Goal: Navigation & Orientation: Find specific page/section

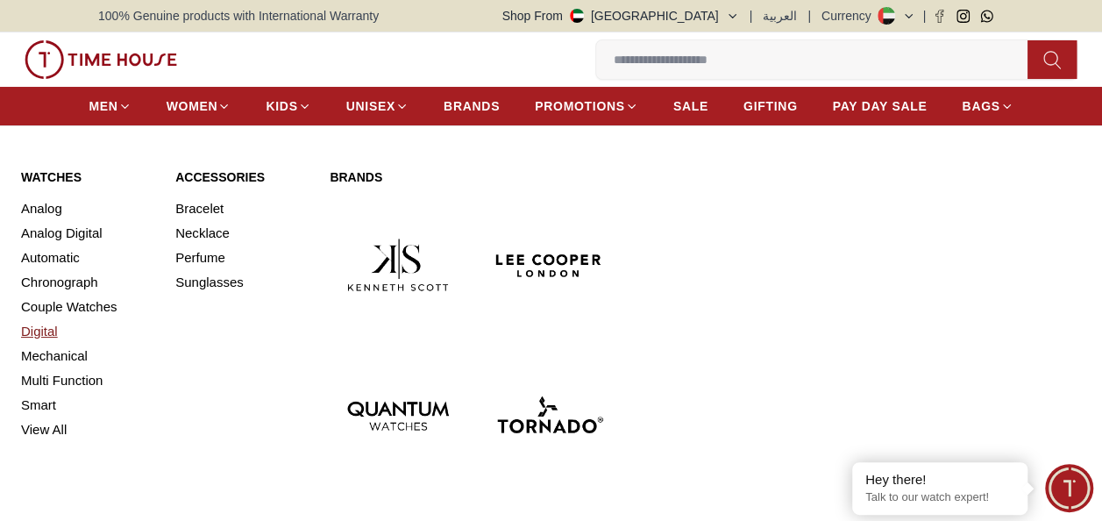
click at [47, 323] on link "Digital" at bounding box center [87, 331] width 133 height 25
click at [114, 108] on span "MEN" at bounding box center [103, 106] width 29 height 18
click at [67, 215] on link "Analog" at bounding box center [87, 208] width 133 height 25
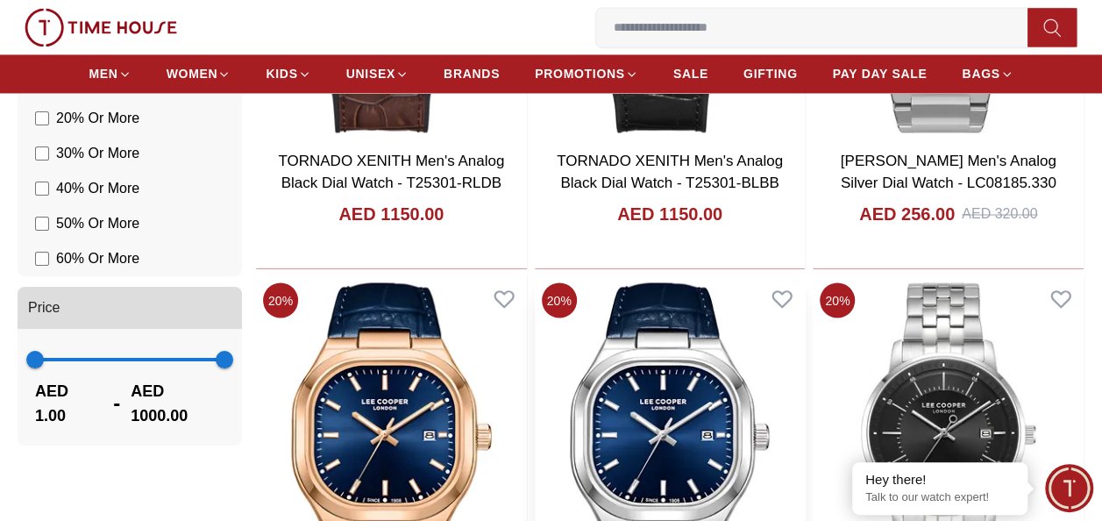
scroll to position [1578, 0]
